Goal: Information Seeking & Learning: Learn about a topic

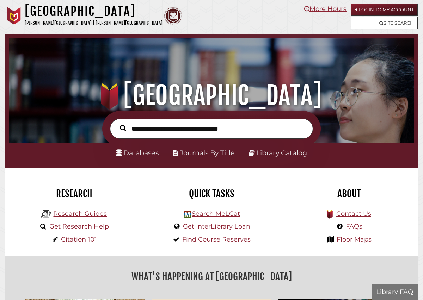
scroll to position [134, 402]
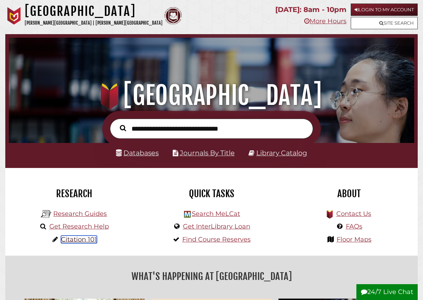
click at [76, 242] on link "Citation 101" at bounding box center [79, 240] width 36 height 8
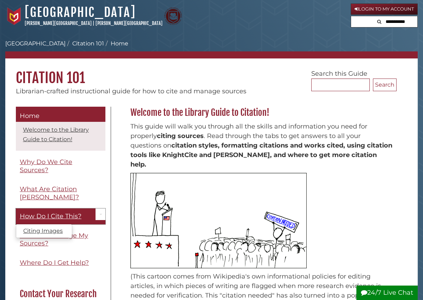
click at [74, 212] on span "How Do I Cite This?" at bounding box center [51, 216] width 62 height 8
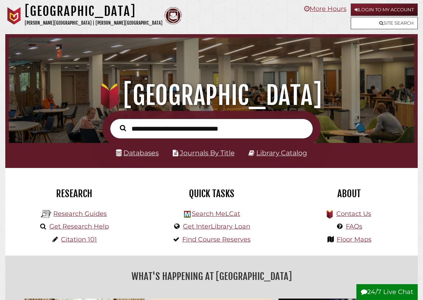
scroll to position [134, 402]
click at [90, 214] on link "Research Guides" at bounding box center [80, 214] width 54 height 8
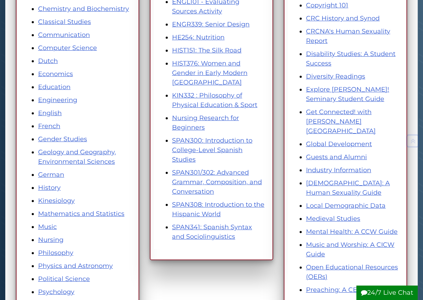
scroll to position [217, 0]
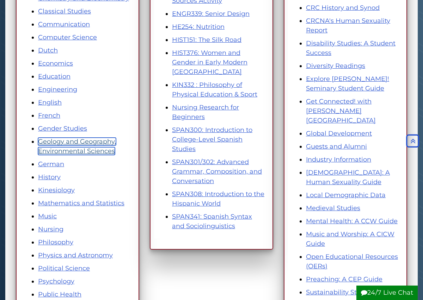
click at [94, 151] on link "Geology and Geography, Environmental Sciences" at bounding box center [77, 146] width 78 height 17
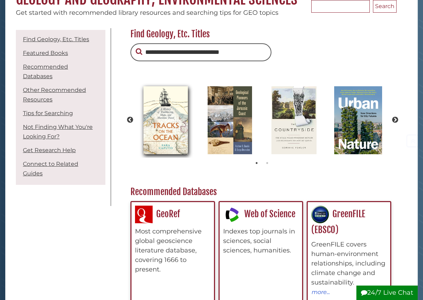
scroll to position [84, 0]
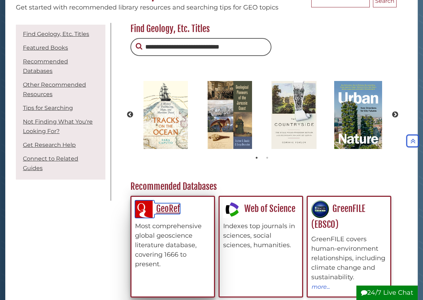
click at [166, 214] on link "GeoRef" at bounding box center [157, 208] width 45 height 11
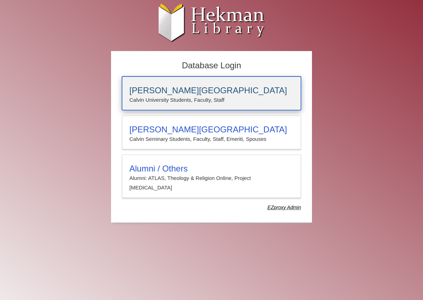
click at [181, 98] on p "Calvin University Students, Faculty, Staff" at bounding box center [211, 99] width 164 height 9
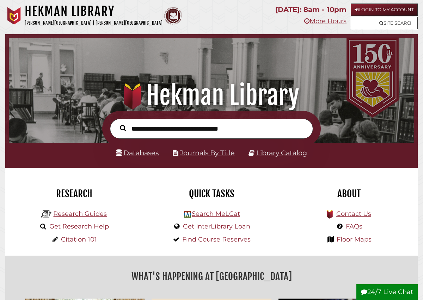
scroll to position [134, 402]
click at [74, 213] on link "Research Guides" at bounding box center [80, 214] width 54 height 8
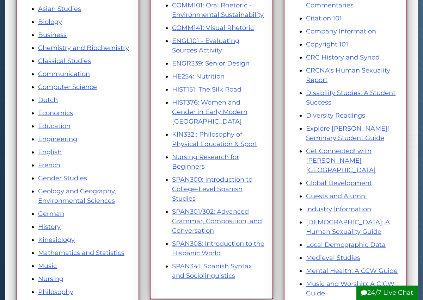
scroll to position [194, 0]
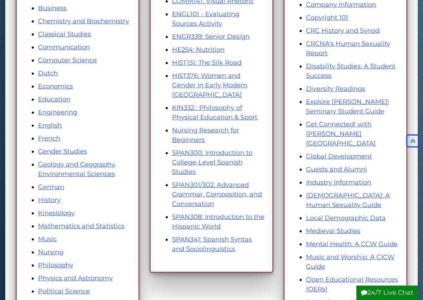
click at [90, 170] on li "Geology and Geography, Environmental Sciences" at bounding box center [84, 169] width 93 height 19
click at [89, 165] on link "Geology and Geography, Environmental Sciences" at bounding box center [77, 169] width 78 height 17
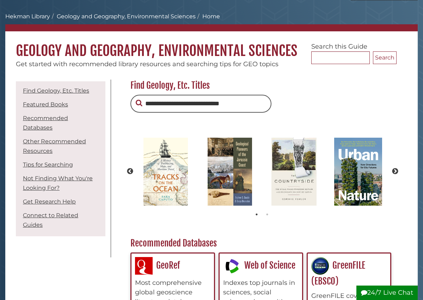
scroll to position [107, 0]
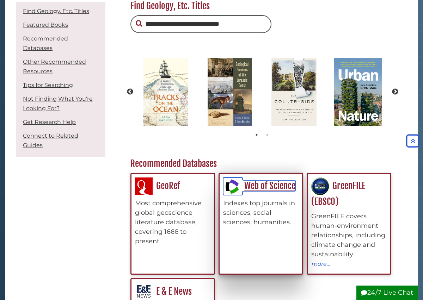
click at [246, 187] on link "Web of Science" at bounding box center [259, 185] width 72 height 11
